Goal: Information Seeking & Learning: Learn about a topic

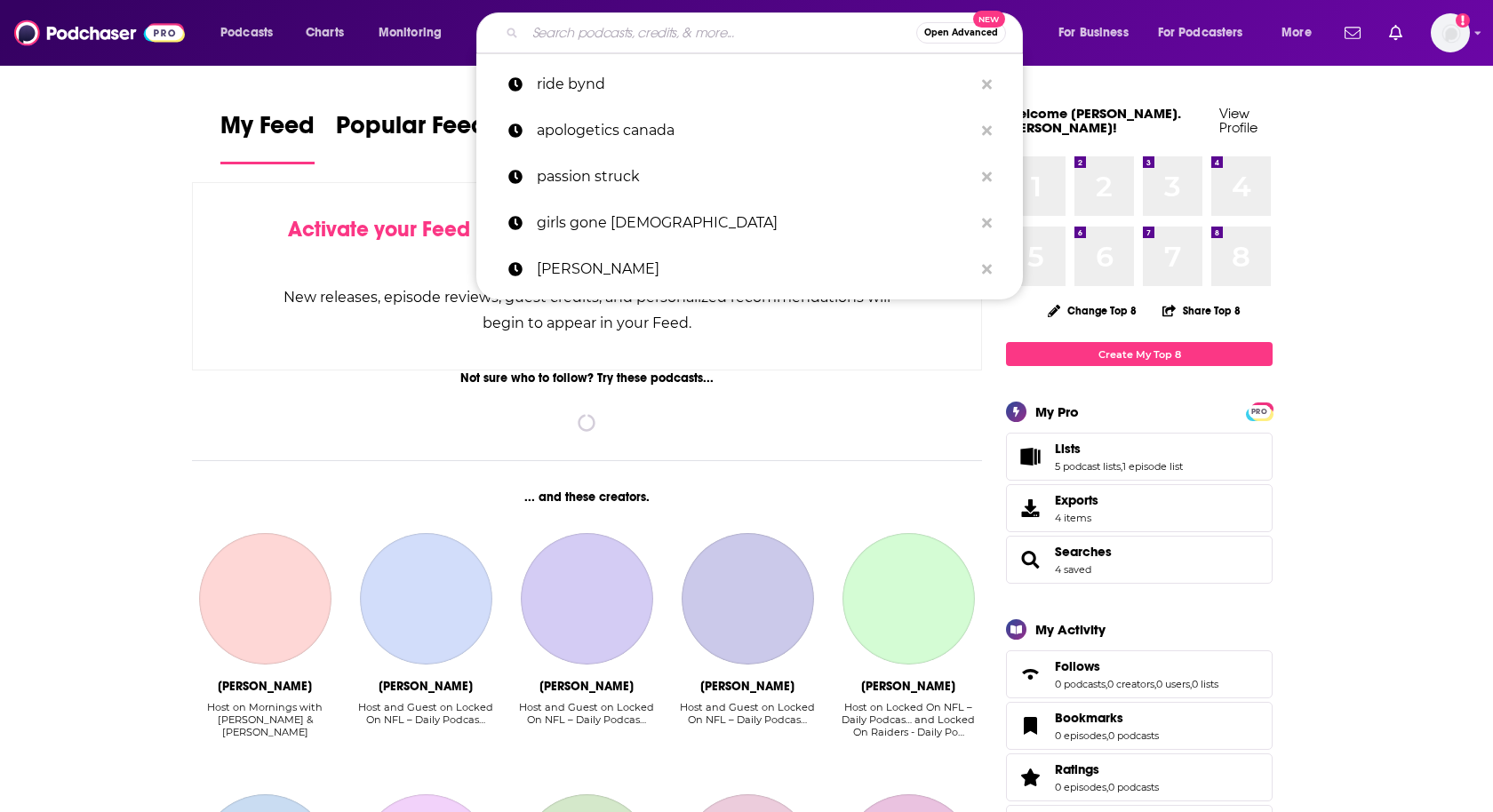
click at [566, 41] on input "Search podcasts, credits, & more..." at bounding box center [721, 32] width 391 height 29
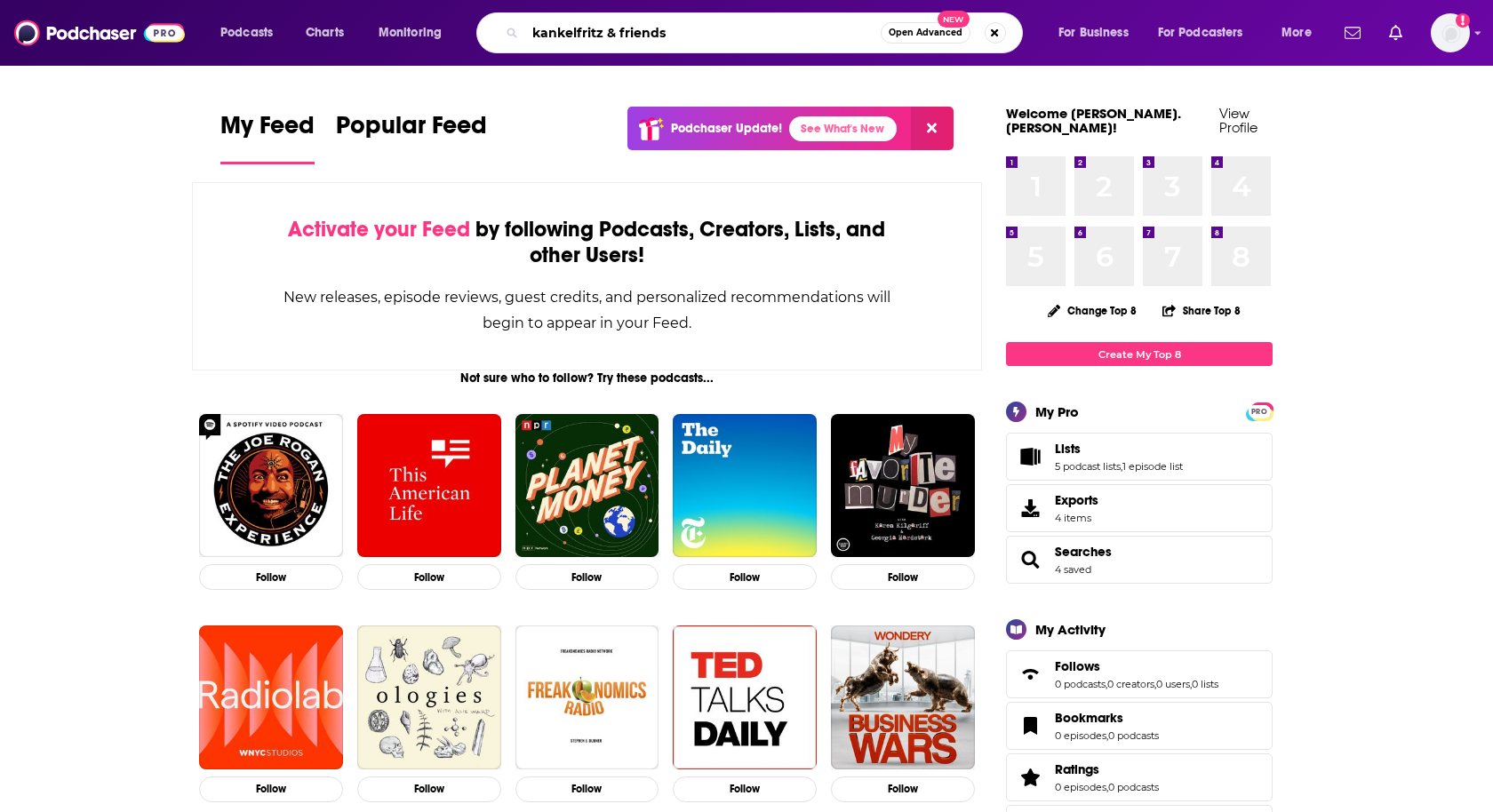
type input "kankelfritz & friends"
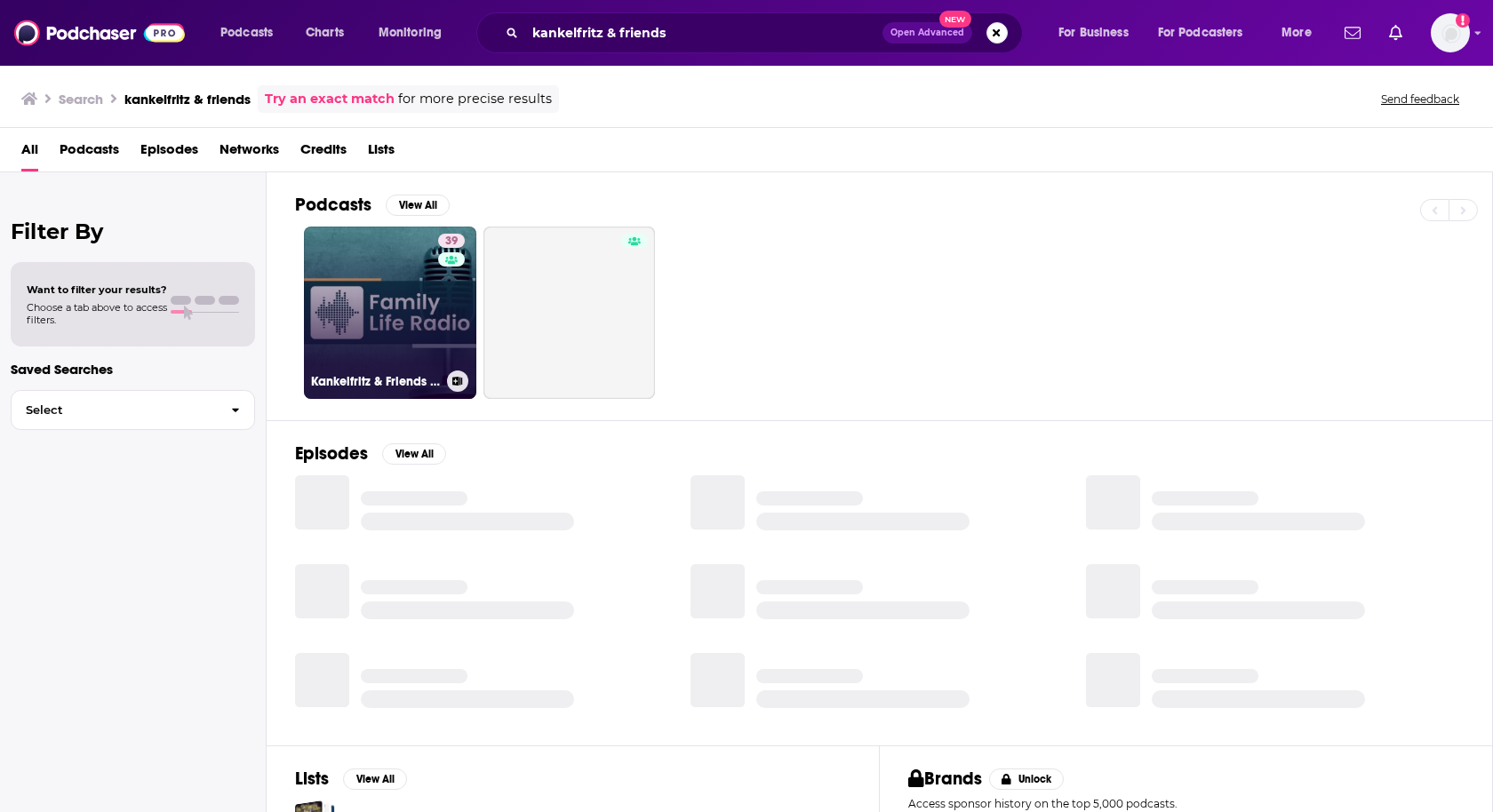
click at [382, 284] on link "39 Kankelfritz & Friends Podcast" at bounding box center [390, 312] width 172 height 172
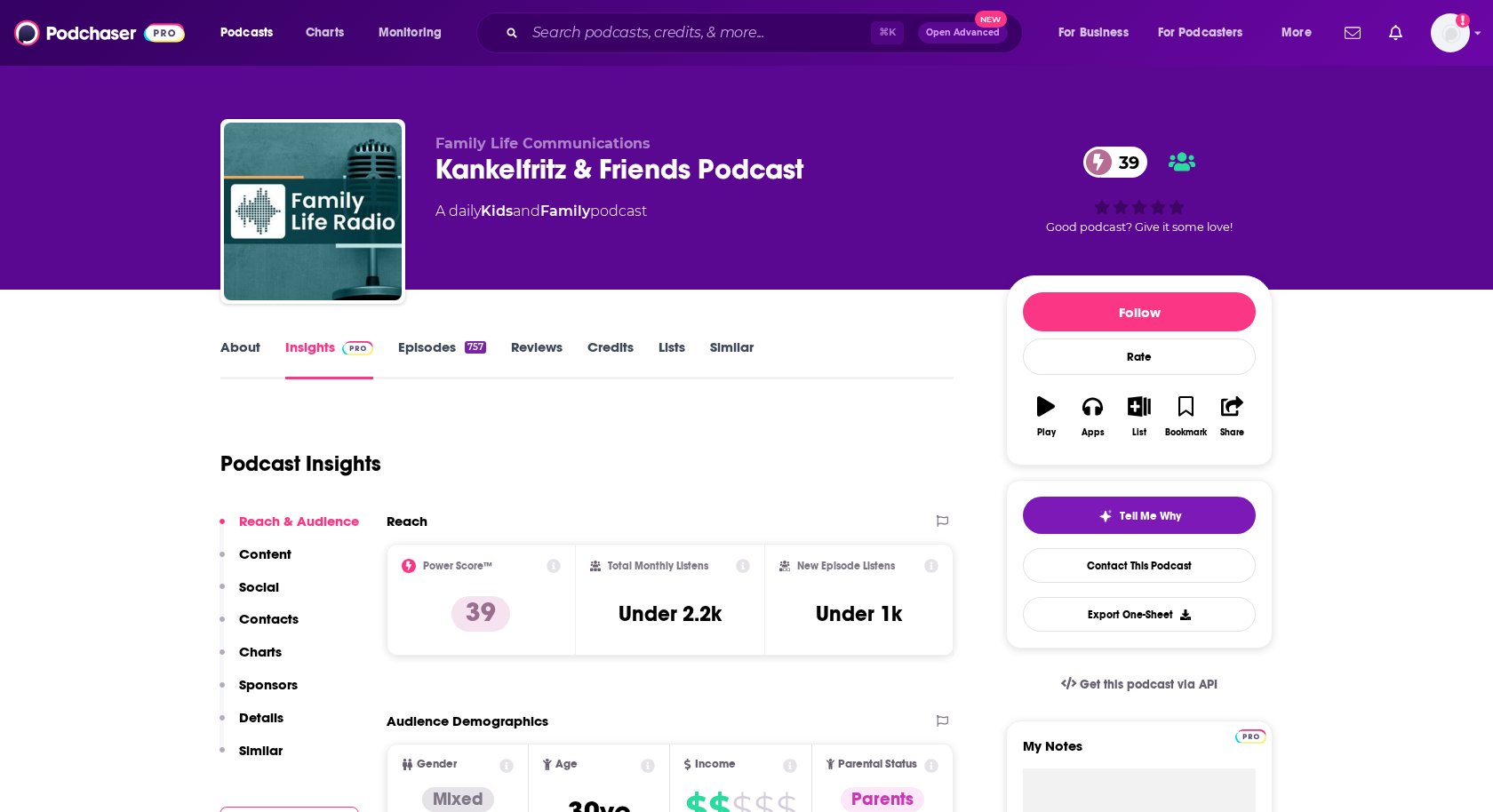
click at [438, 343] on link "Episodes 757" at bounding box center [442, 359] width 88 height 41
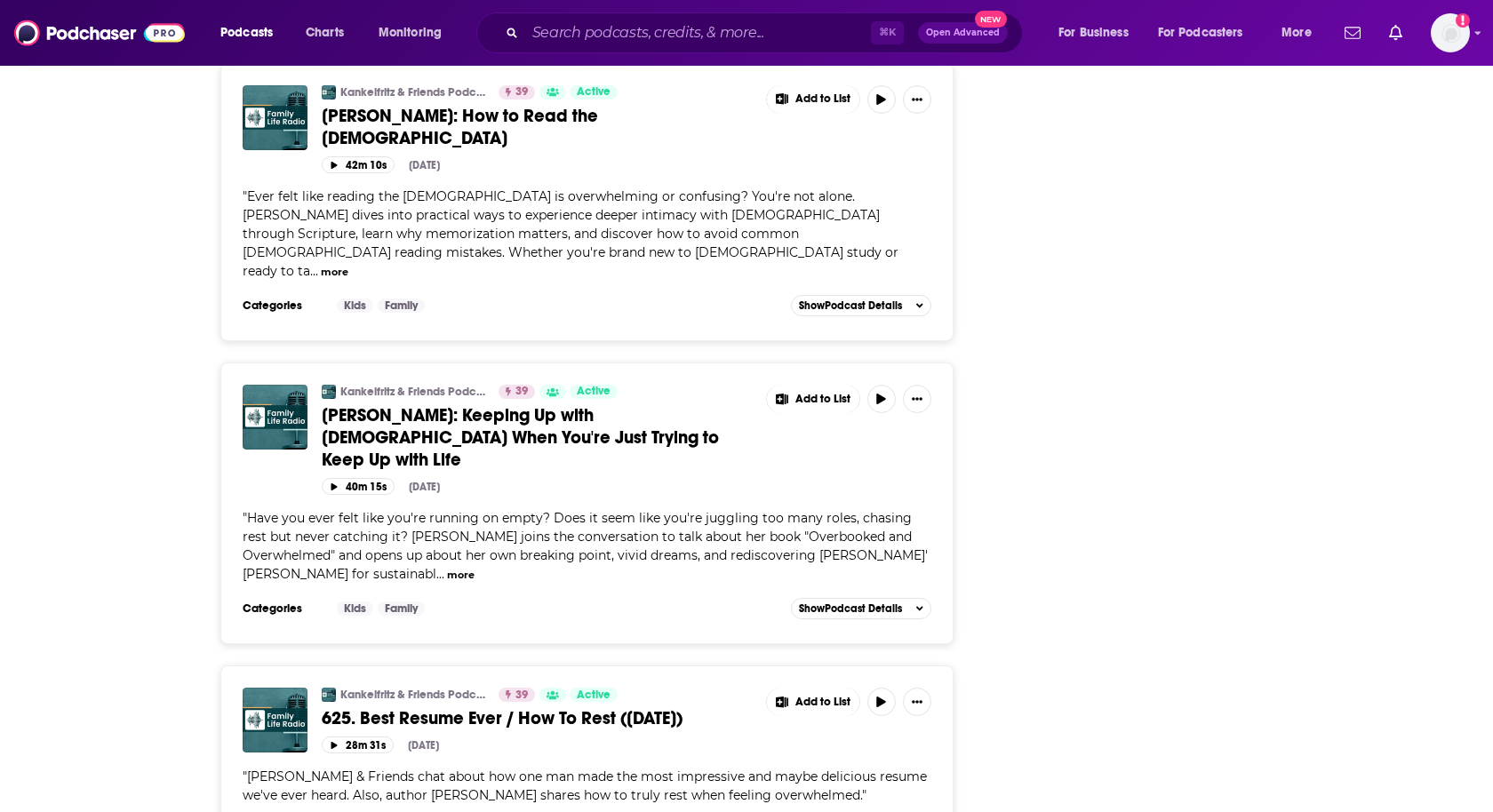
scroll to position [5881, 0]
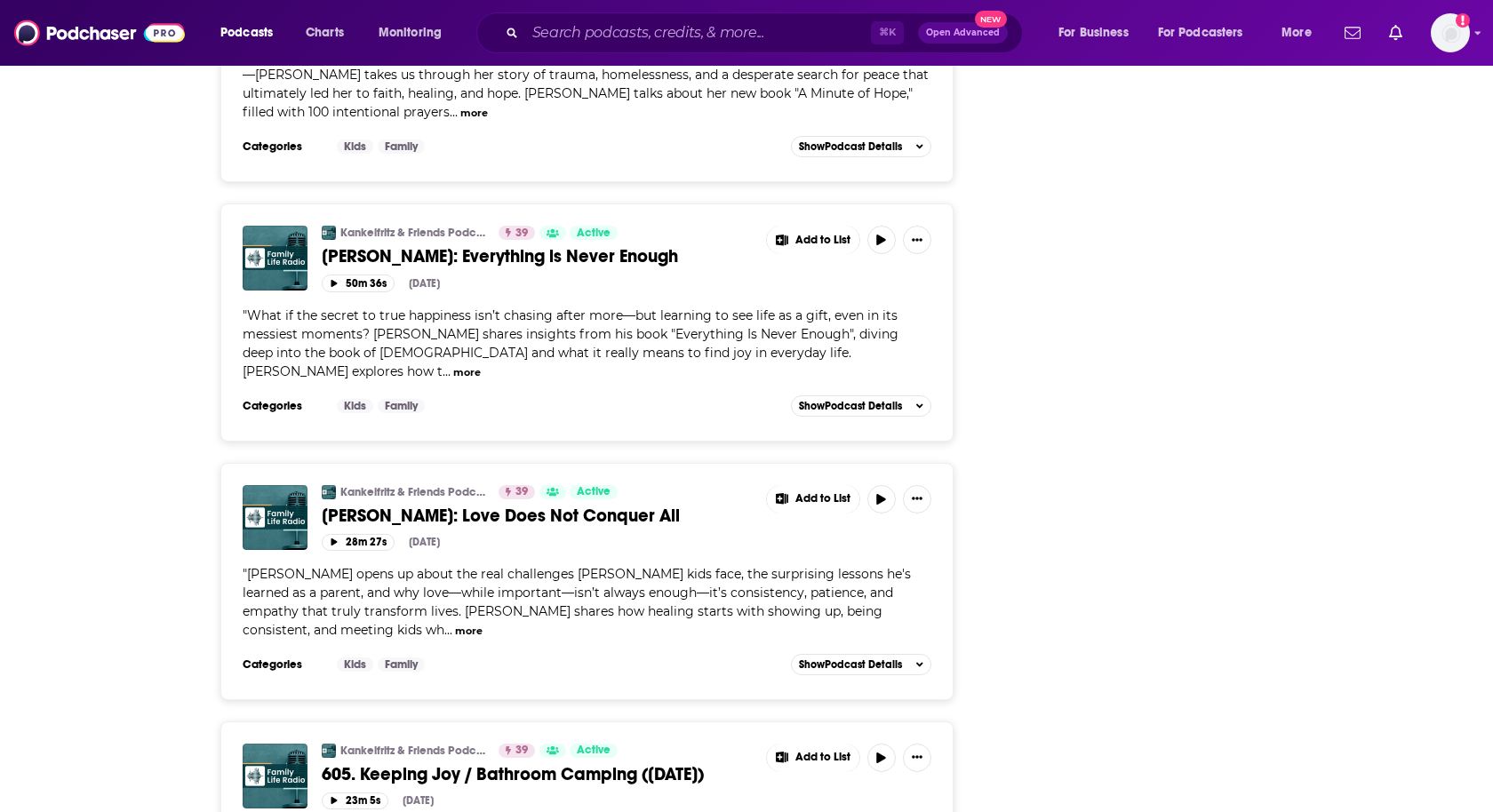
scroll to position [11763, 0]
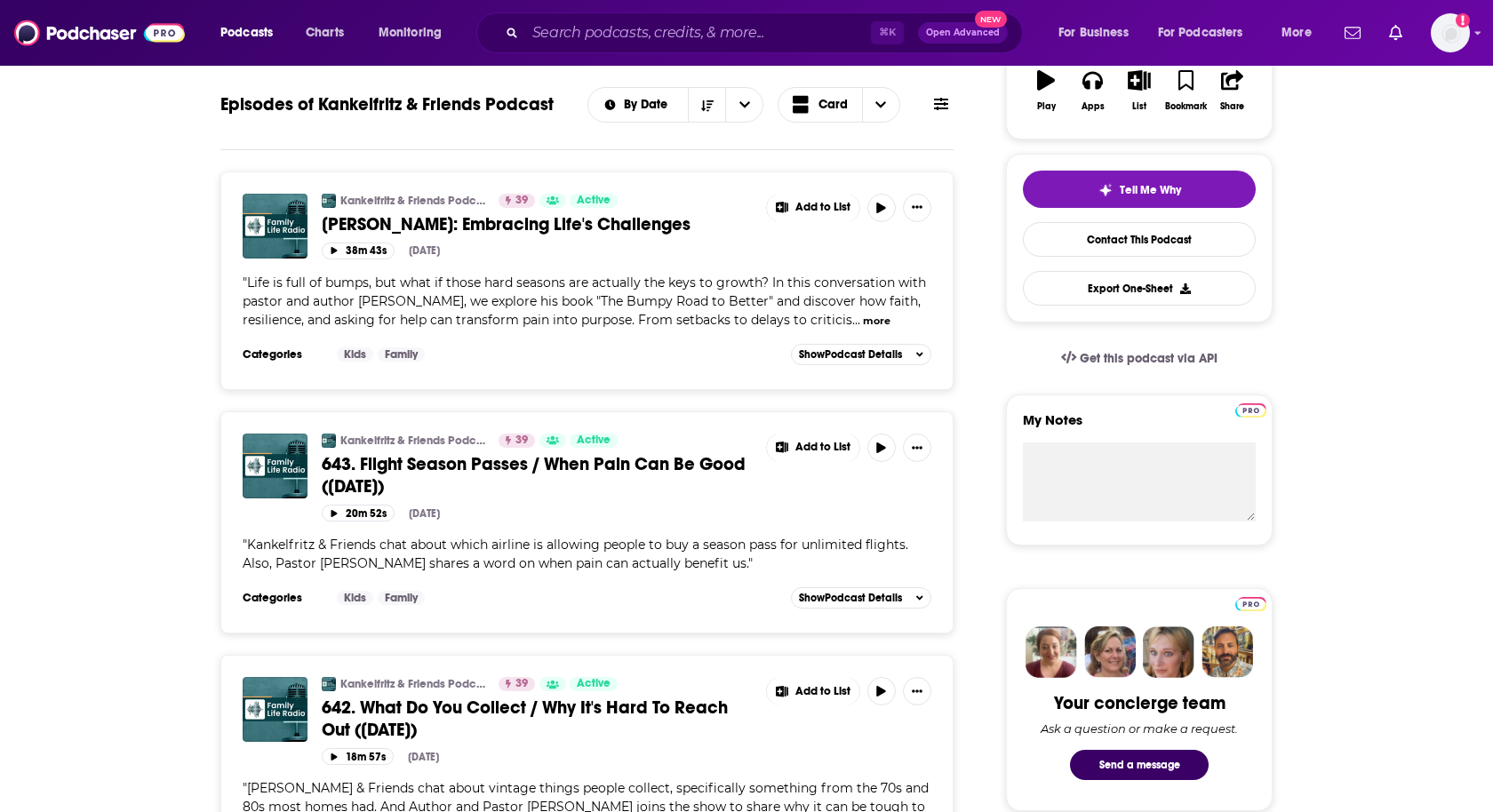
scroll to position [0, 0]
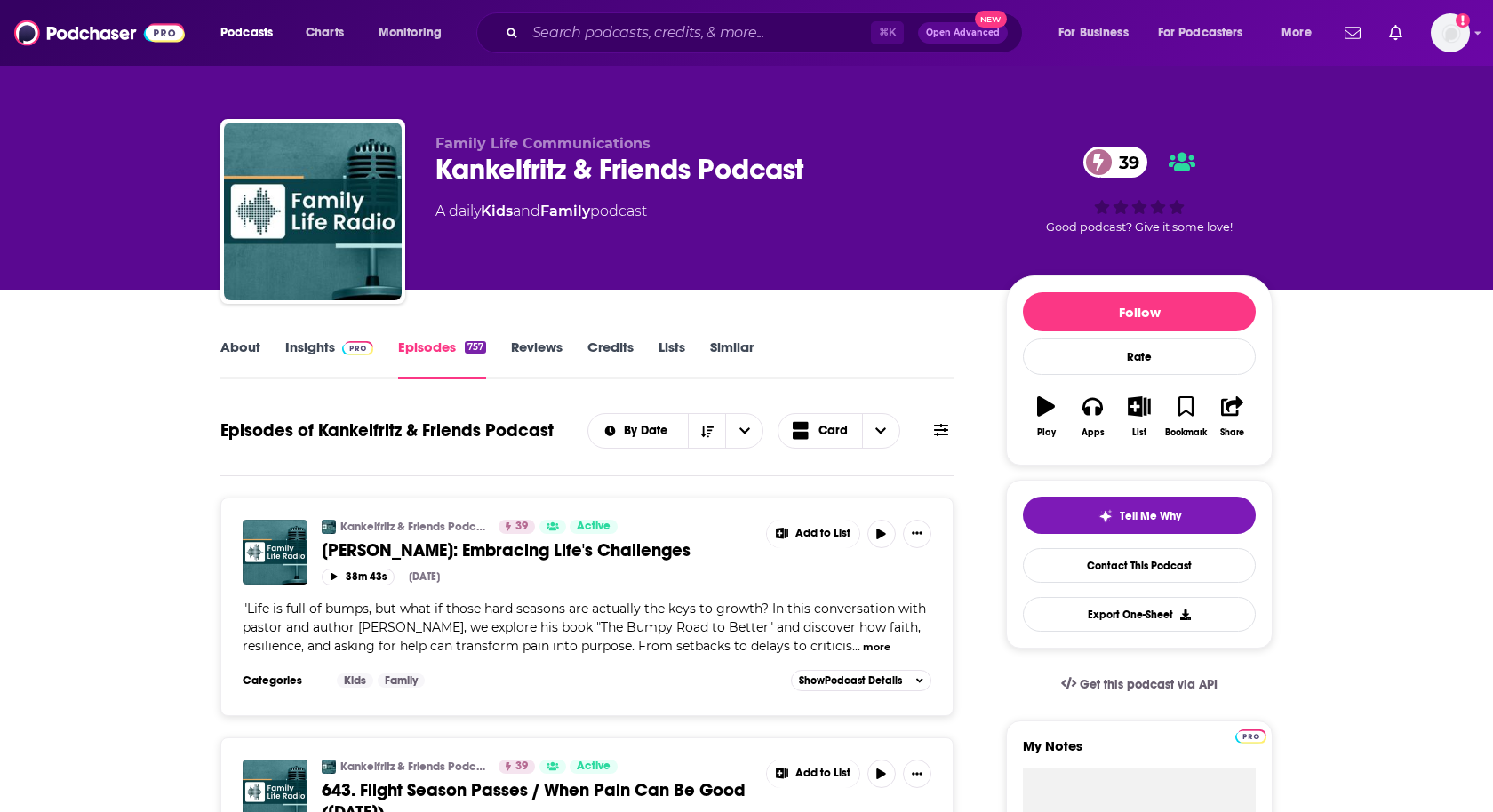
click at [1455, 57] on div "Podcasts Charts Monitoring ⌘ K Open Advanced New For Business For Podcasters Mo…" at bounding box center [746, 32] width 1493 height 65
click at [1448, 30] on img "Logged in as heidi.egloff" at bounding box center [1451, 32] width 39 height 39
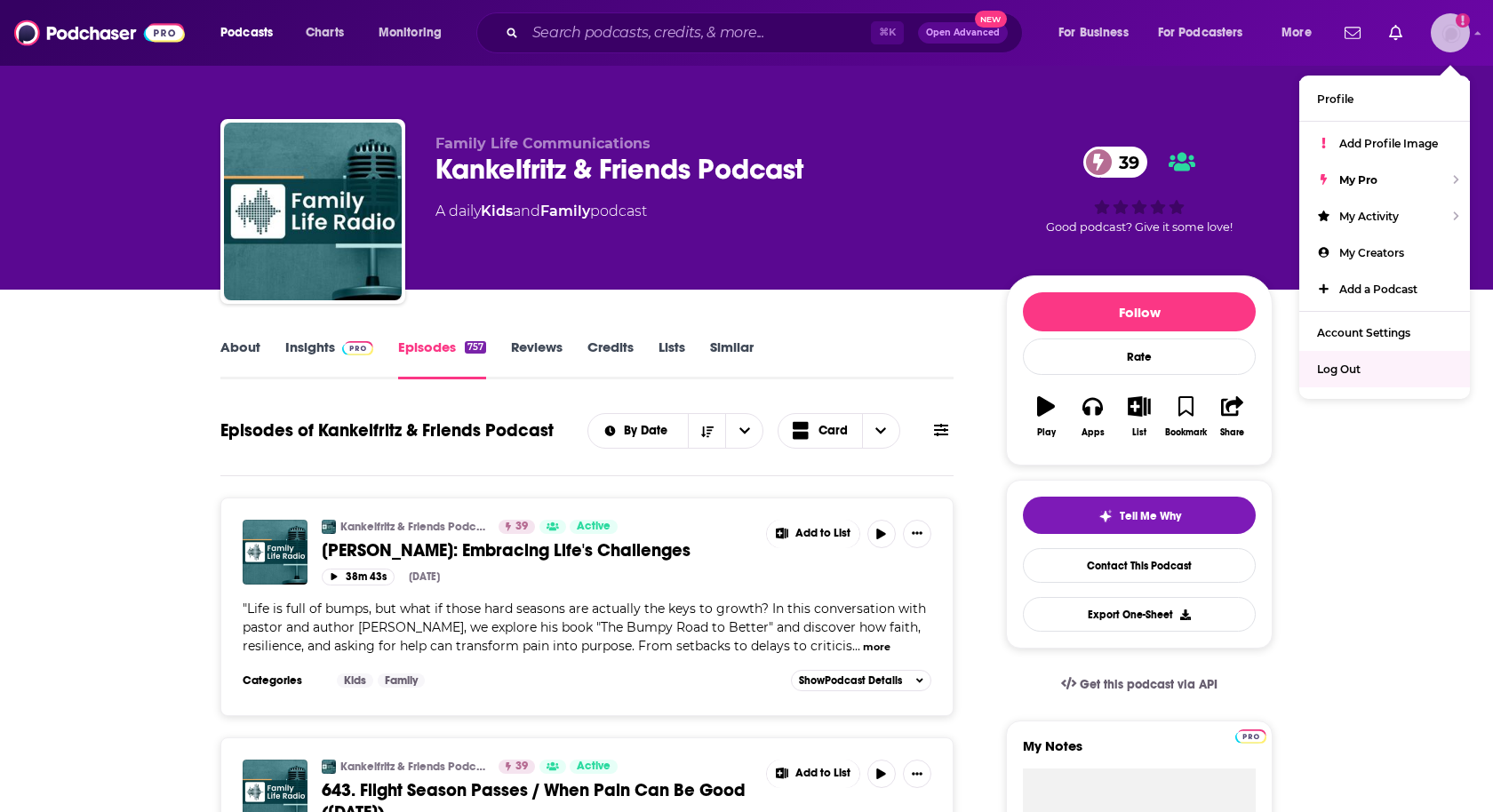
click at [1330, 362] on span "Log Out" at bounding box center [1338, 369] width 43 height 13
